Goal: Information Seeking & Learning: Learn about a topic

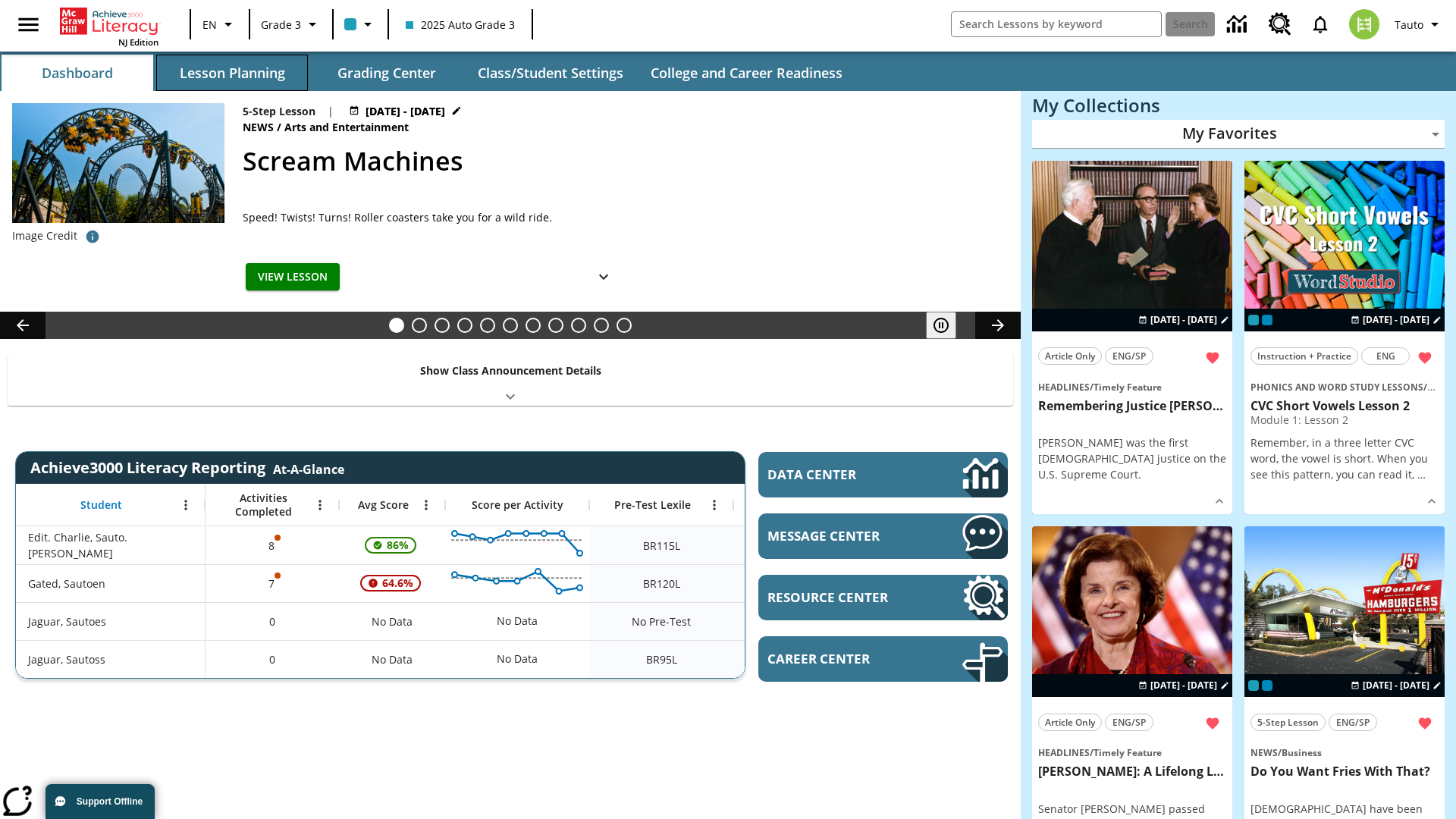
click at [232, 72] on button "Lesson Planning" at bounding box center [232, 73] width 152 height 37
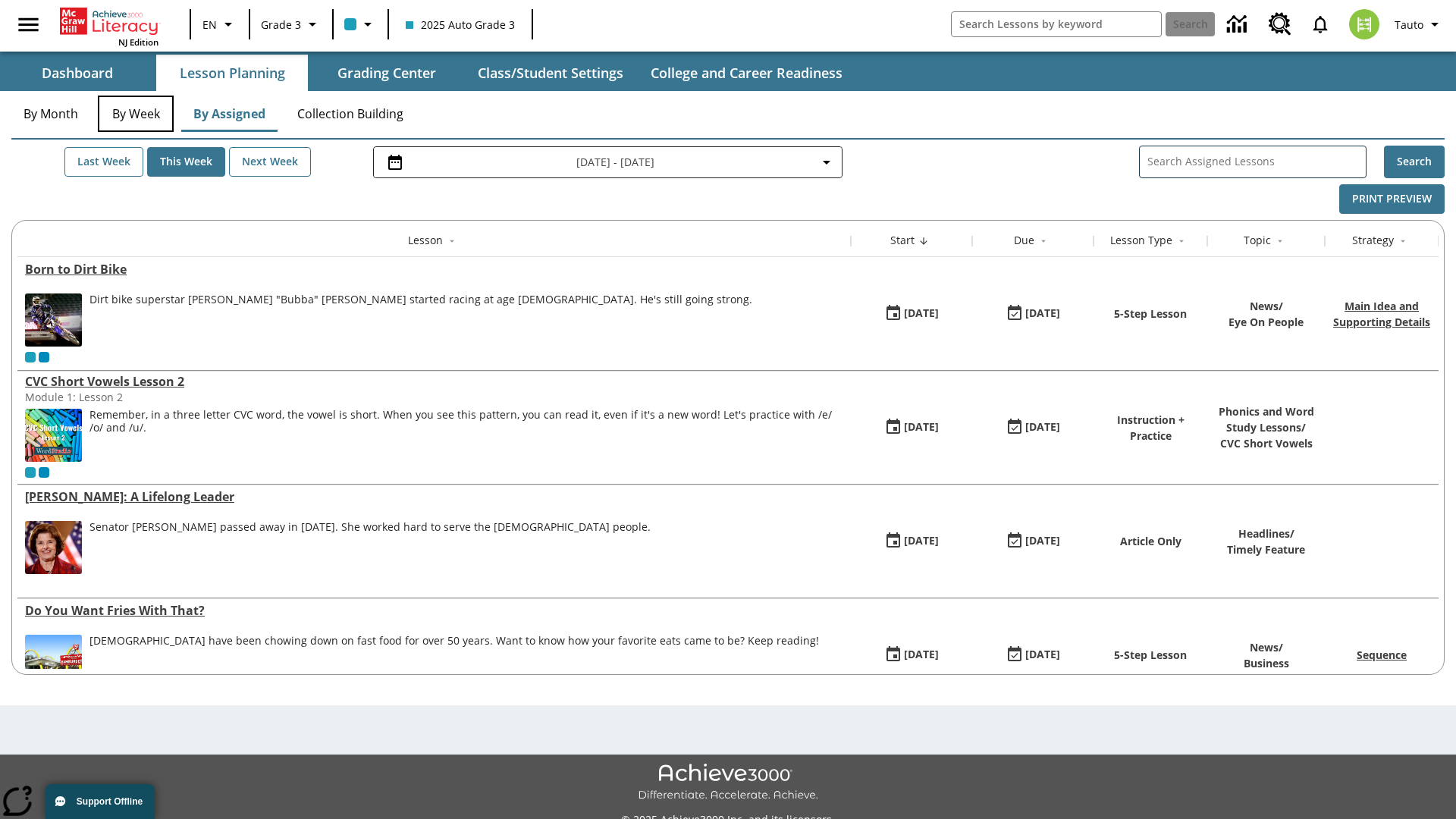
click at [136, 113] on button "By Week" at bounding box center [135, 113] width 76 height 37
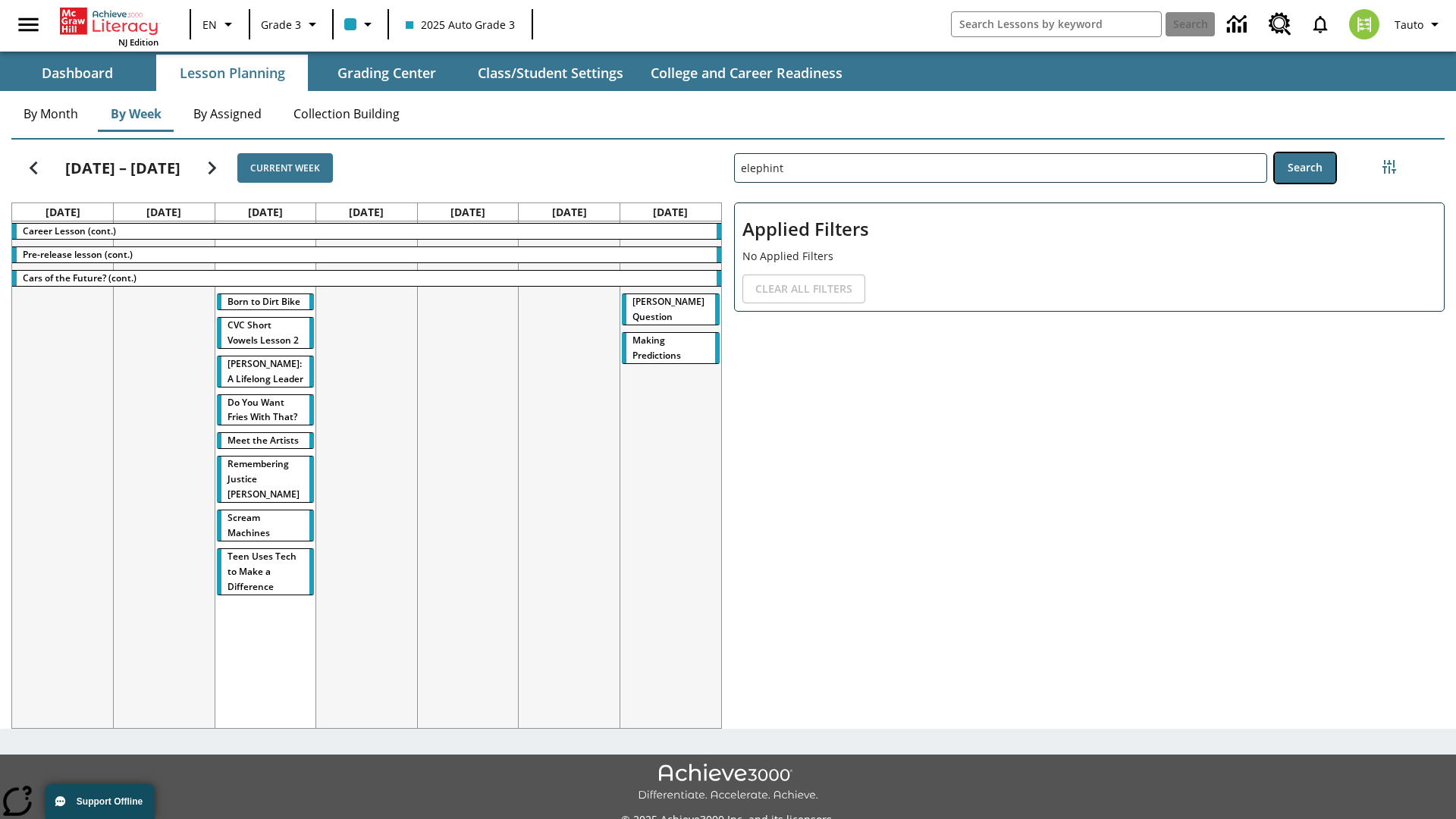
click at [1304, 167] on button "Search" at bounding box center [1305, 168] width 61 height 30
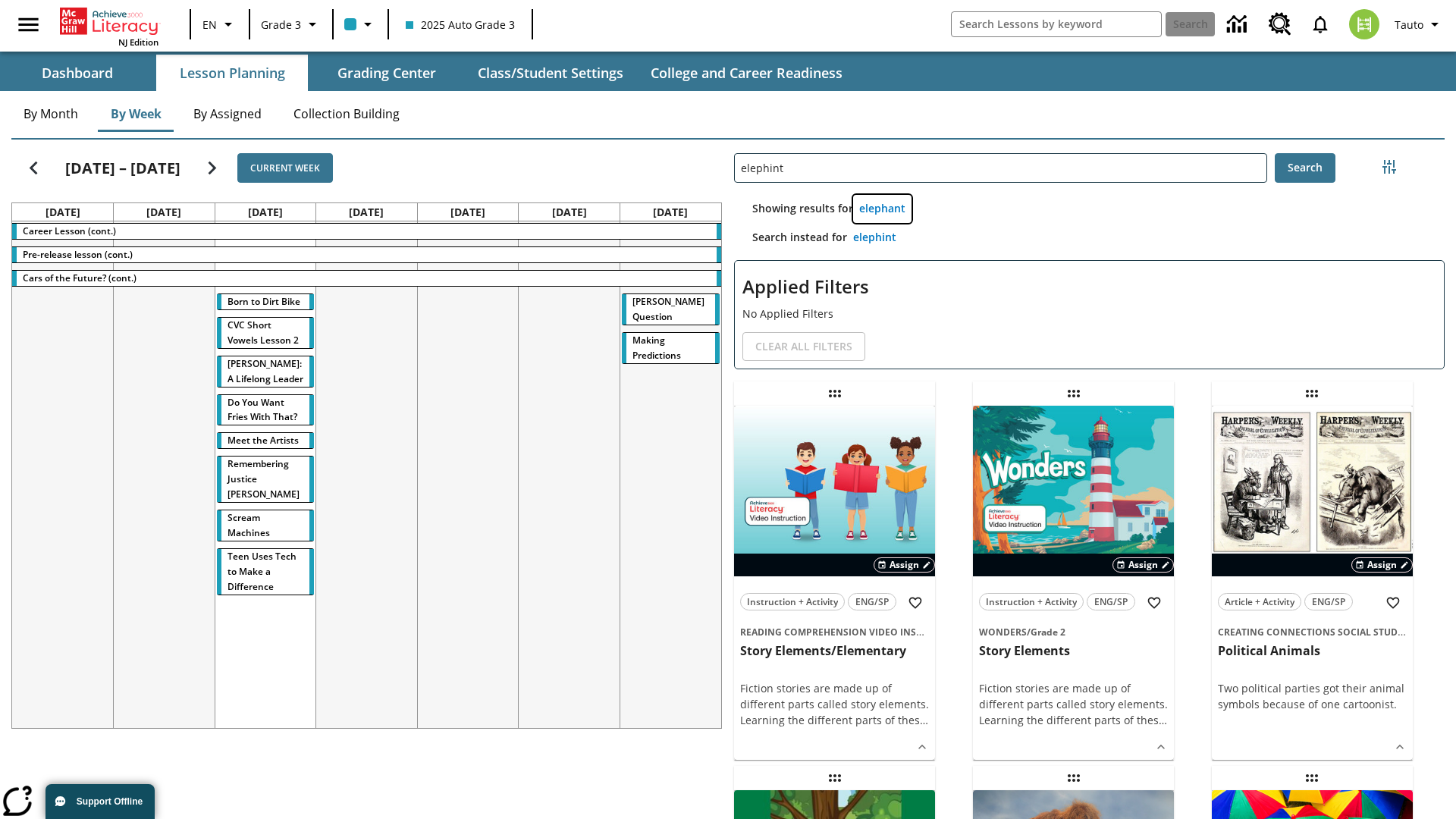
click at [882, 208] on button "elephant" at bounding box center [882, 208] width 58 height 28
type input "elephant"
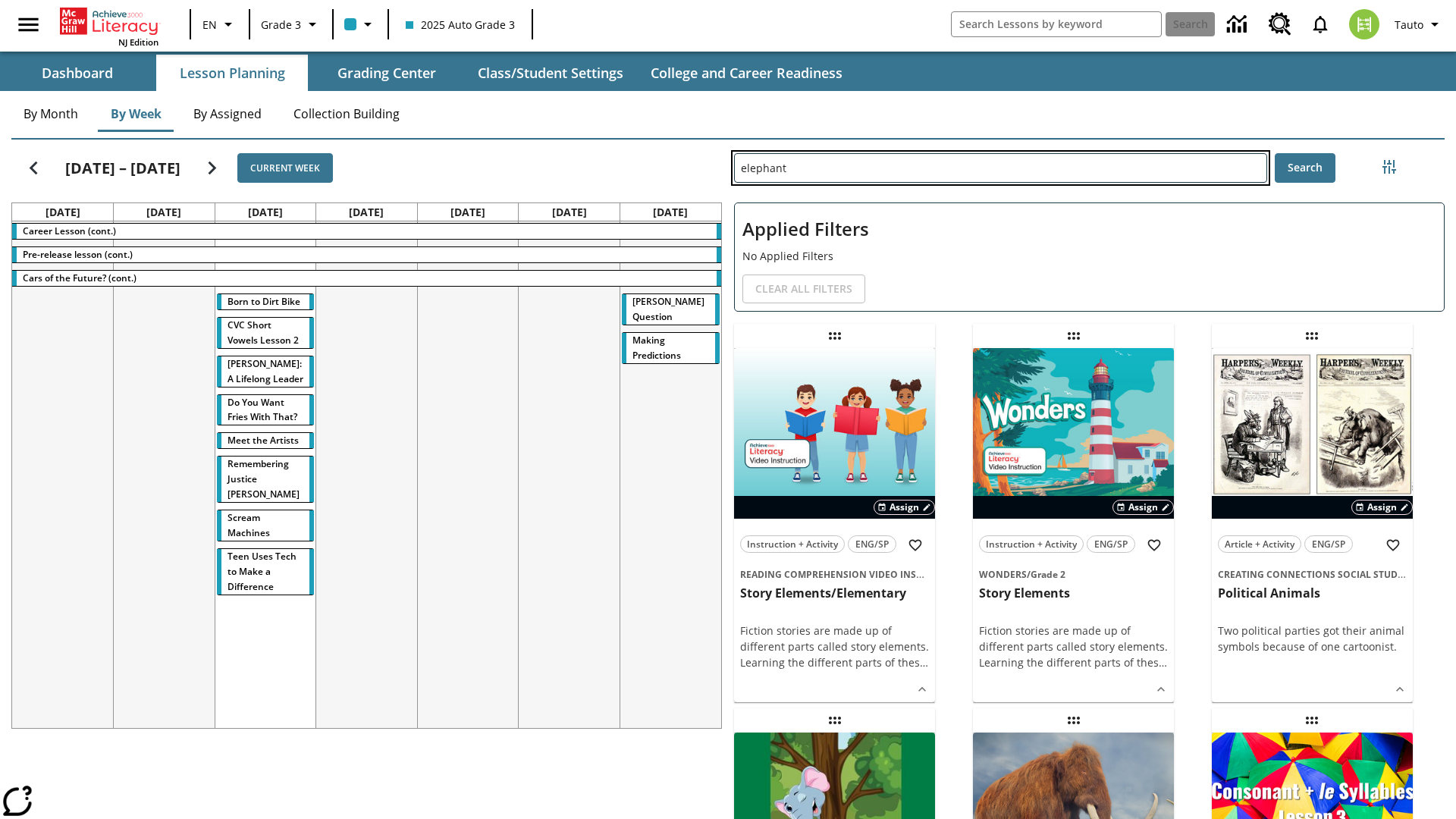
type input "elephint"
